Goal: Task Accomplishment & Management: Manage account settings

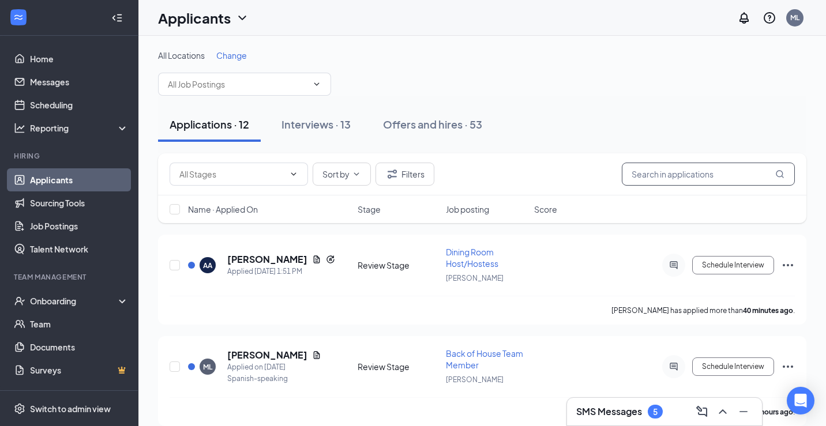
click at [669, 182] on input "text" at bounding box center [708, 174] width 173 height 23
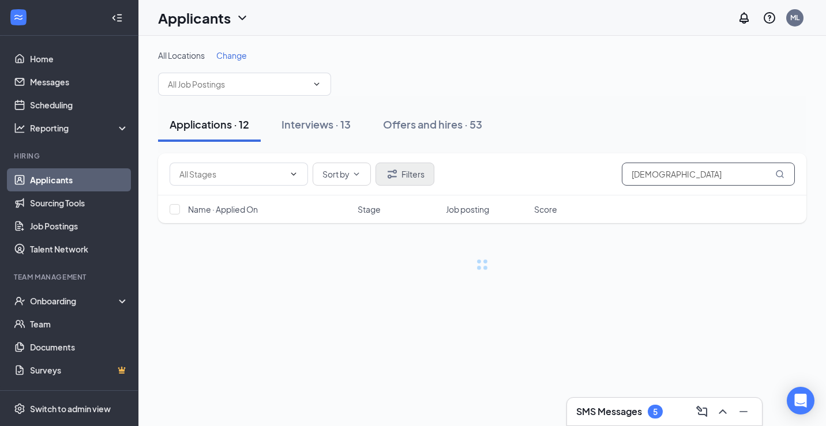
type input "[DEMOGRAPHIC_DATA]"
click at [419, 178] on button "Filters" at bounding box center [405, 174] width 59 height 23
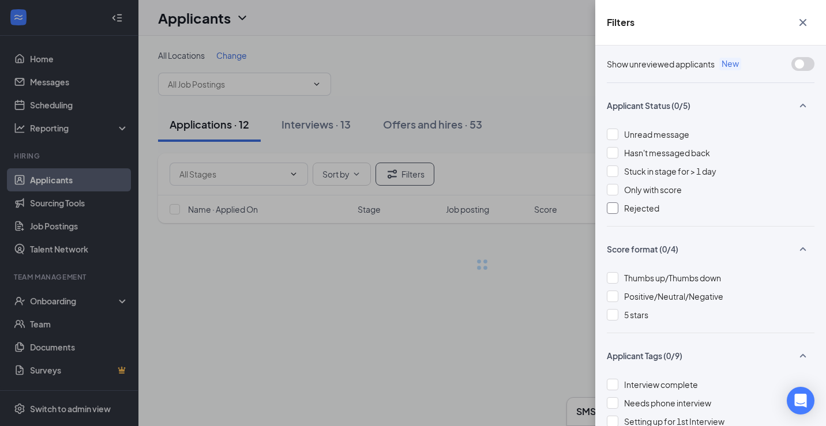
click at [622, 211] on div "Rejected" at bounding box center [711, 208] width 208 height 13
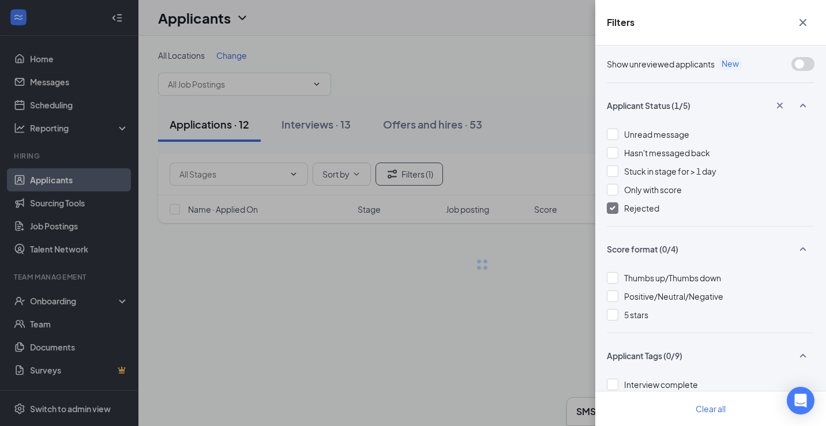
click at [469, 166] on div "Filters Show unreviewed applicants New Applicant Status (1/5) Unread message Ha…" at bounding box center [413, 213] width 826 height 426
click at [805, 17] on icon "Cross" at bounding box center [803, 23] width 14 height 14
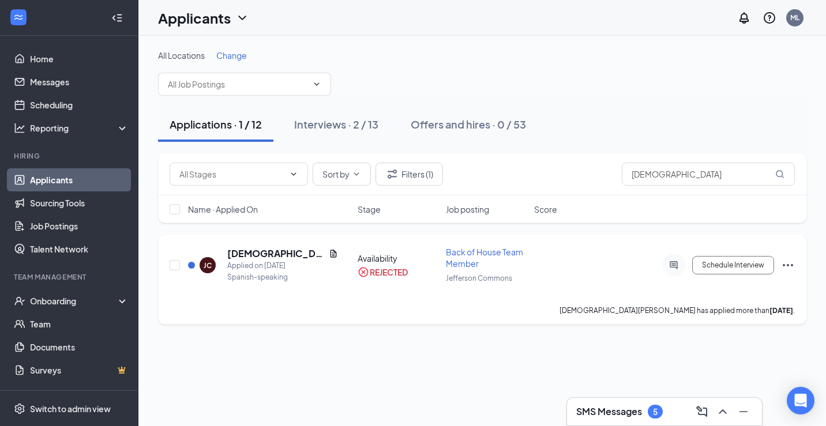
click at [788, 263] on icon "Ellipses" at bounding box center [788, 265] width 14 height 14
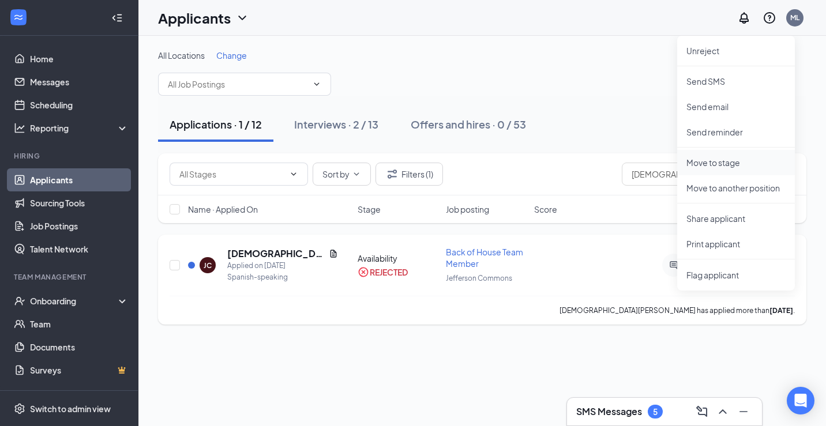
click at [729, 158] on p "Move to stage" at bounding box center [736, 163] width 99 height 12
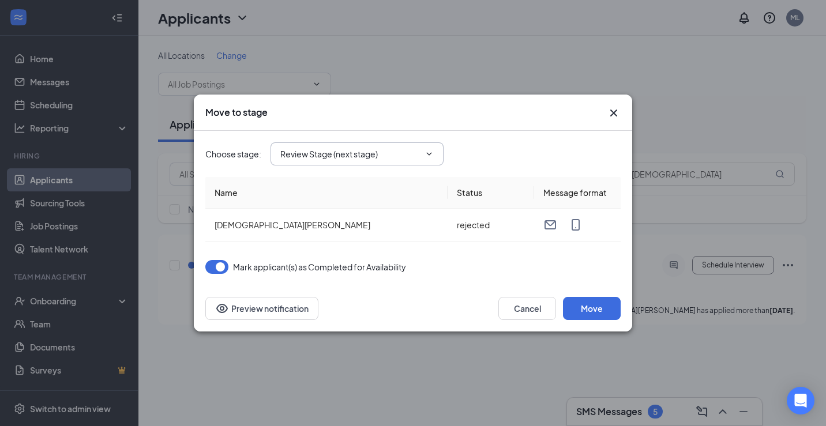
click at [356, 159] on input "Review Stage (next stage)" at bounding box center [350, 154] width 140 height 13
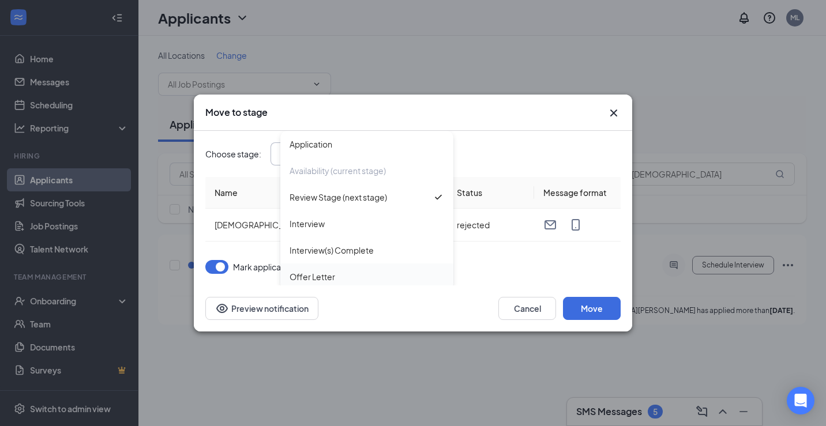
click at [336, 276] on div "Offer Letter" at bounding box center [367, 277] width 155 height 13
type input "Offer Letter"
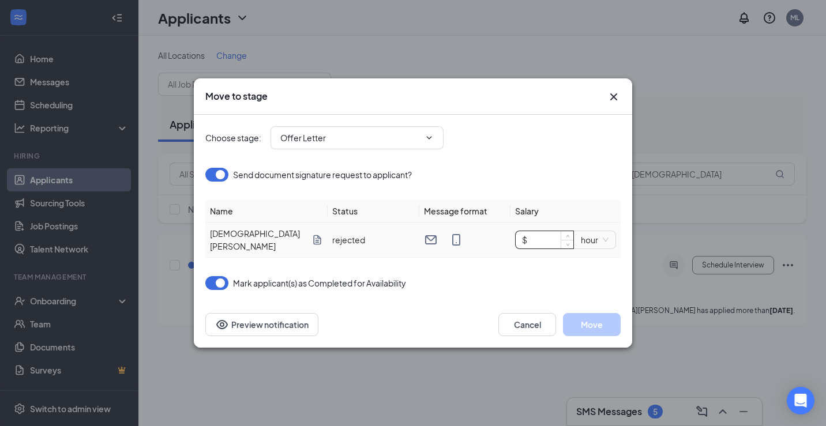
click at [534, 241] on input "$" at bounding box center [545, 239] width 58 height 17
type input "$ 16"
click at [541, 161] on div "Choose stage : Offer Letter Application Availability (current stage) Review Sta…" at bounding box center [412, 138] width 415 height 46
click at [586, 319] on button "Move" at bounding box center [592, 324] width 58 height 23
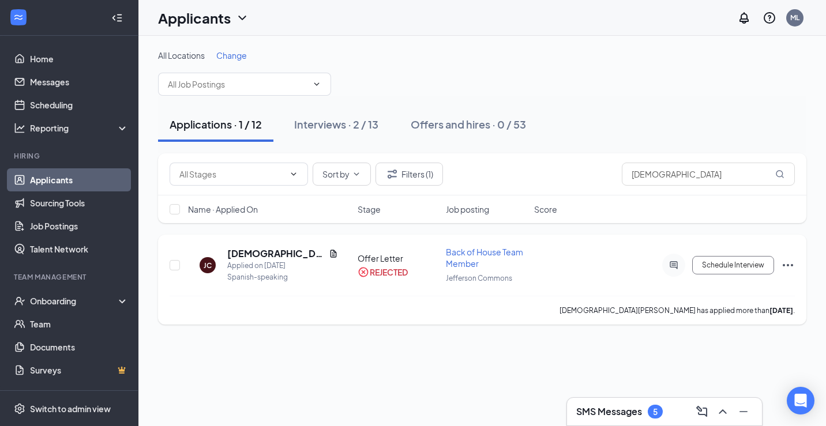
click at [781, 261] on icon "Ellipses" at bounding box center [788, 265] width 14 height 14
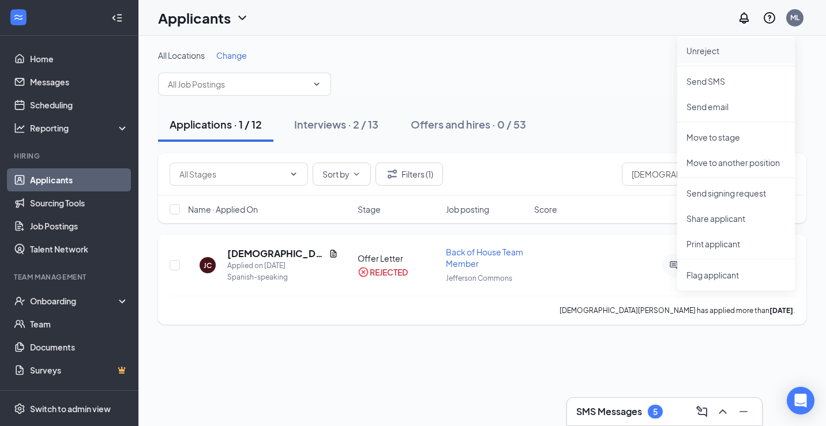
click at [704, 57] on li "Unreject" at bounding box center [736, 50] width 118 height 25
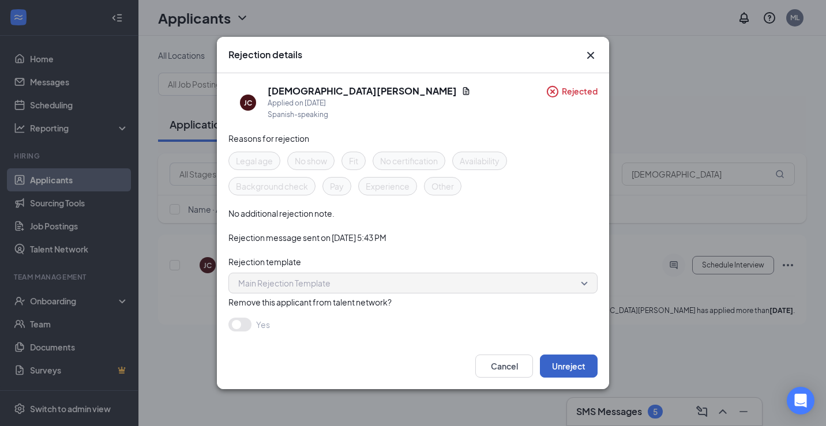
click at [563, 359] on button "Unreject" at bounding box center [569, 366] width 58 height 23
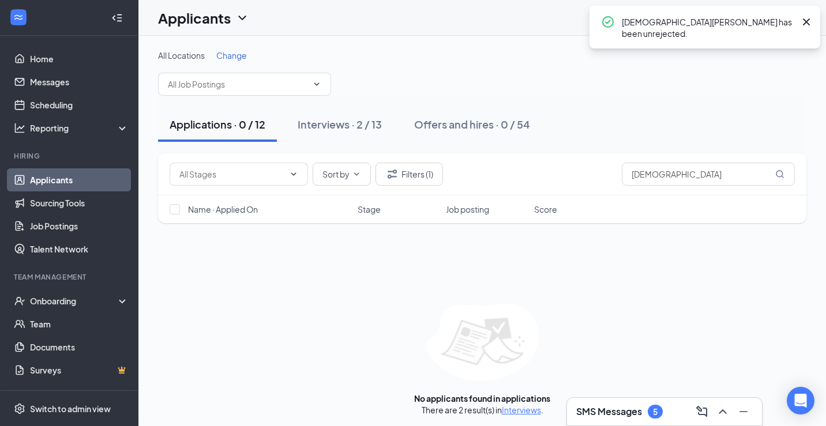
click at [722, 407] on icon "ChevronUp" at bounding box center [723, 412] width 14 height 14
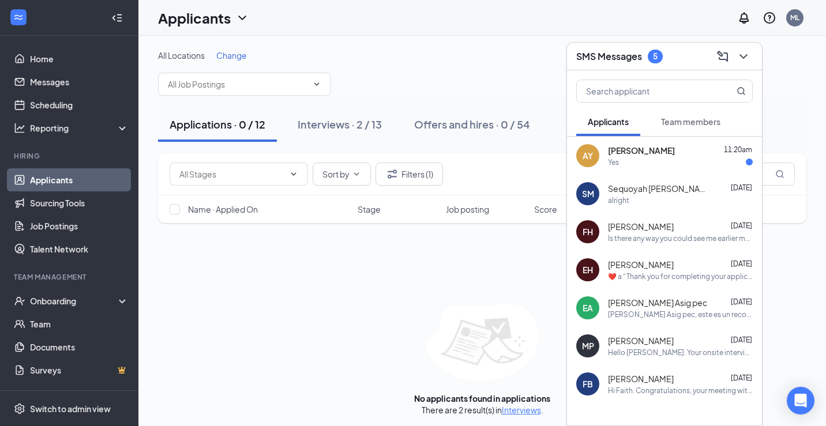
click at [744, 65] on div "SMS Messages 5" at bounding box center [664, 57] width 195 height 28
